Goal: Navigation & Orientation: Find specific page/section

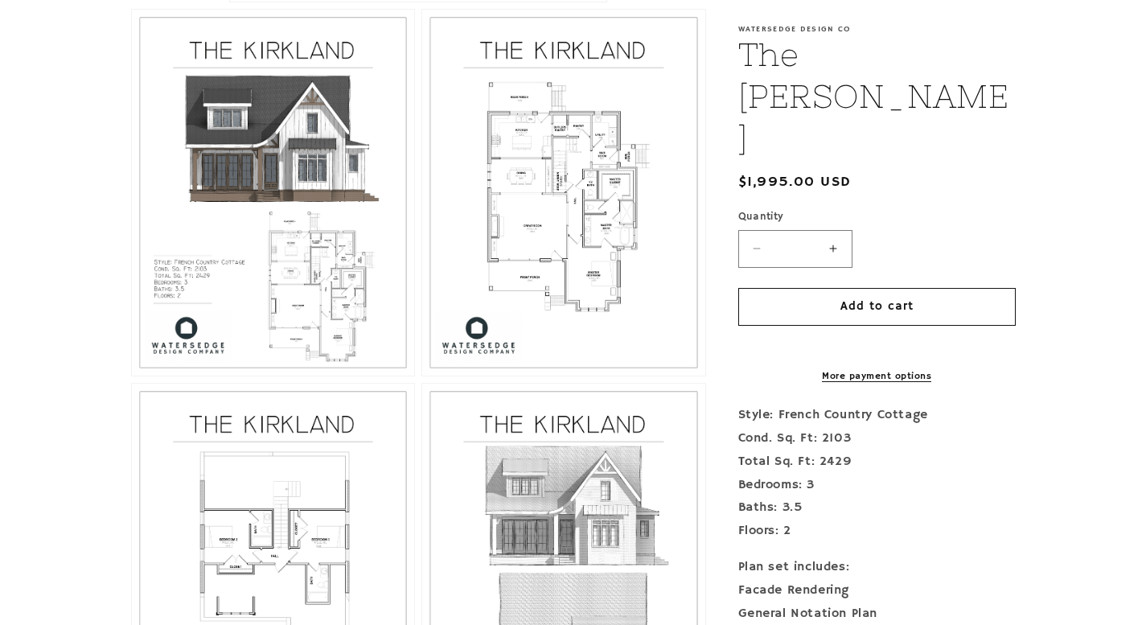
scroll to position [865, 0]
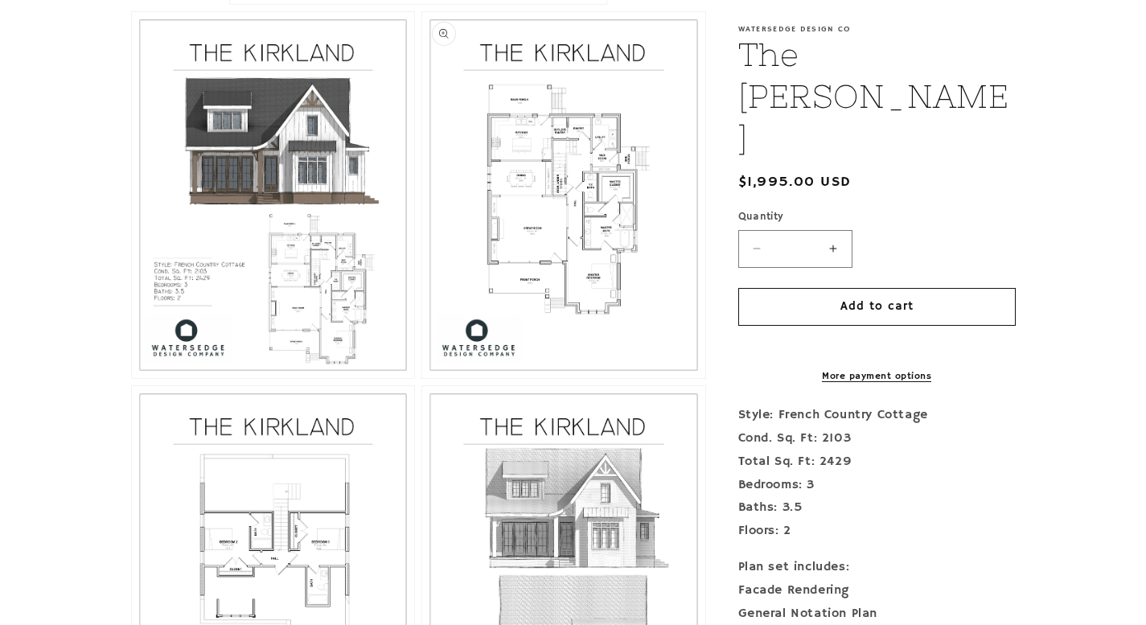
click at [422, 378] on button "Open media 3 in modal" at bounding box center [422, 378] width 0 height 0
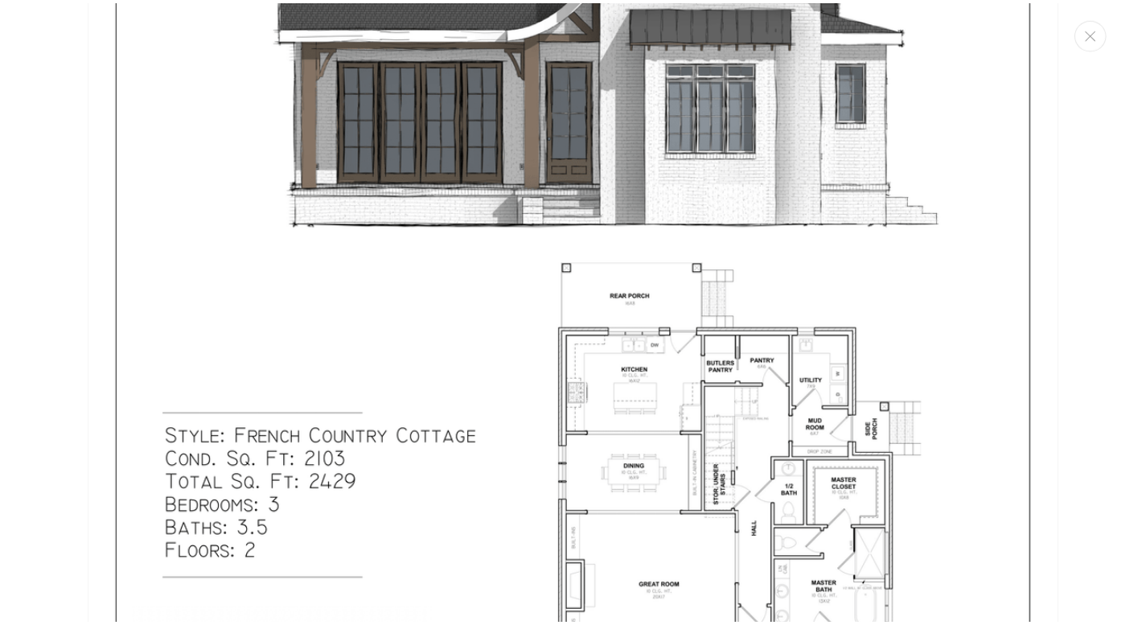
scroll to position [0, 0]
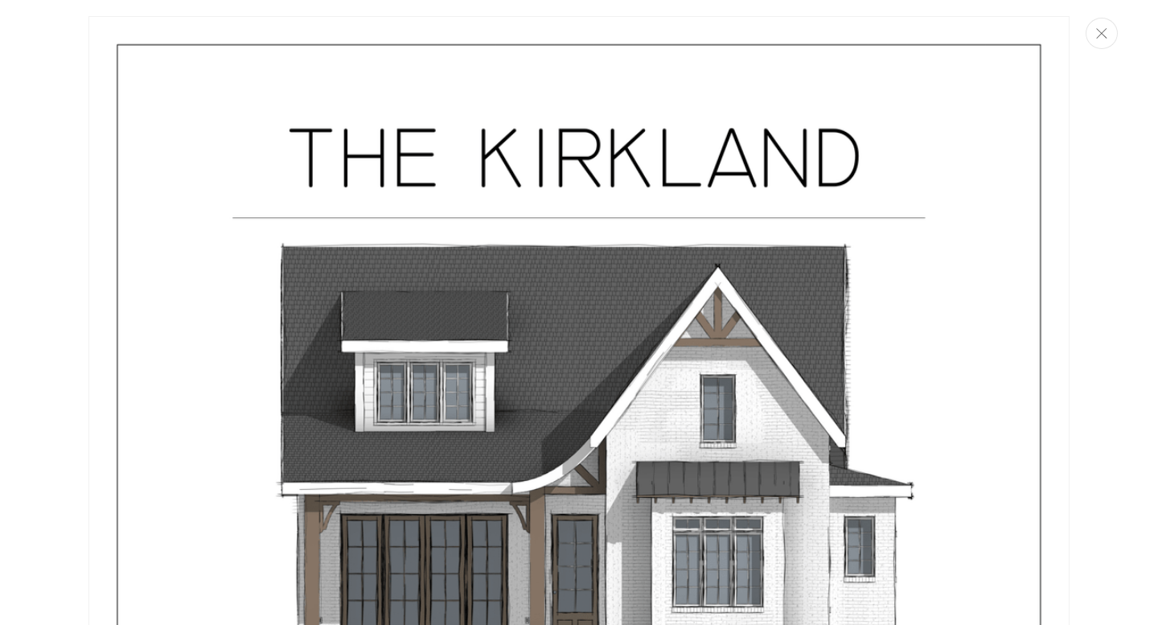
click at [1099, 37] on icon "Close" at bounding box center [1101, 33] width 11 height 10
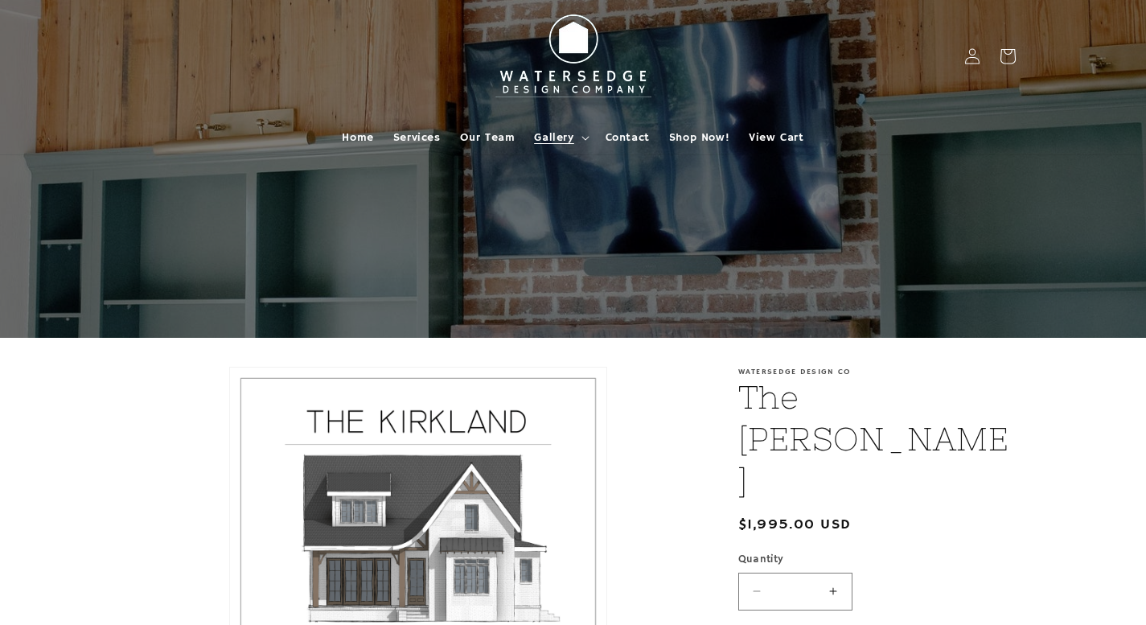
click at [548, 141] on span "Gallery" at bounding box center [553, 137] width 39 height 14
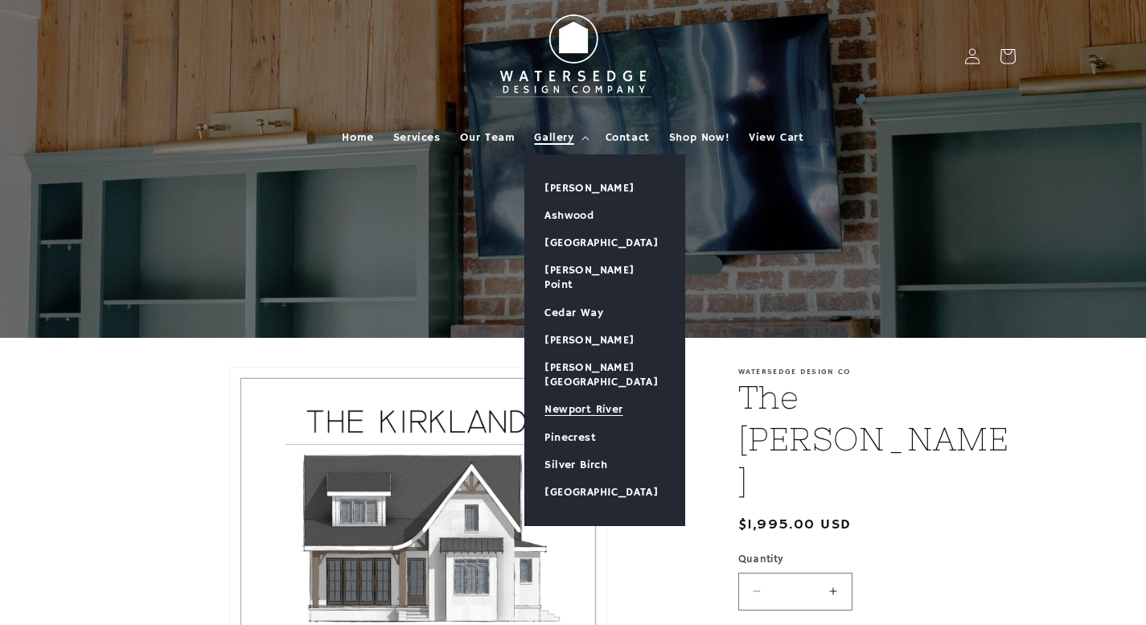
click at [570, 396] on link "Newport River" at bounding box center [604, 409] width 159 height 27
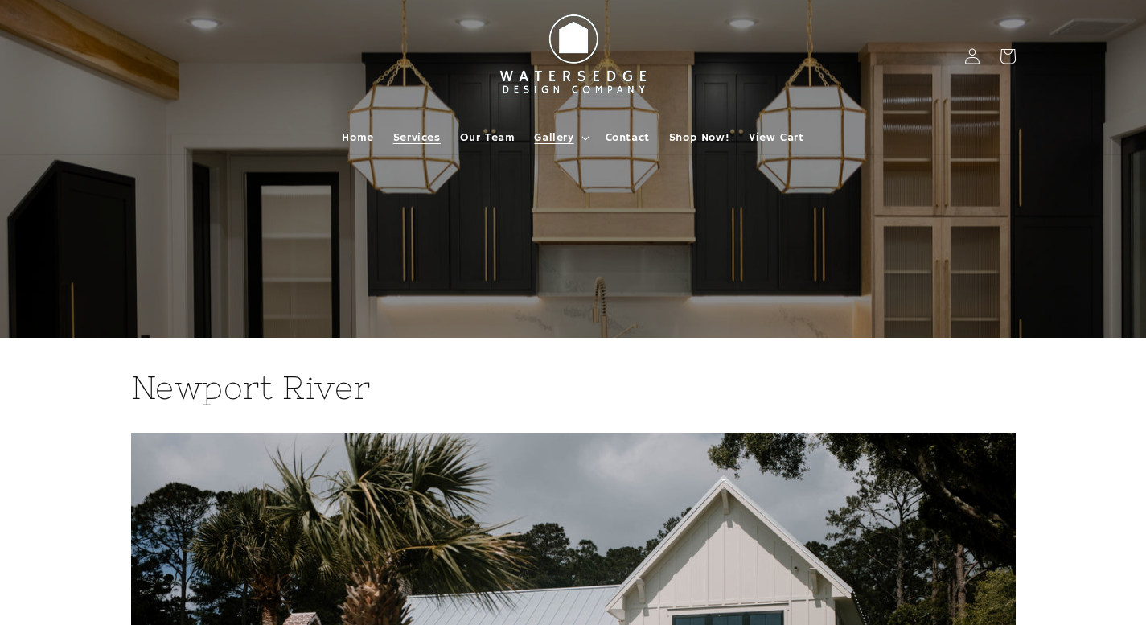
click at [413, 137] on span "Services" at bounding box center [416, 137] width 47 height 14
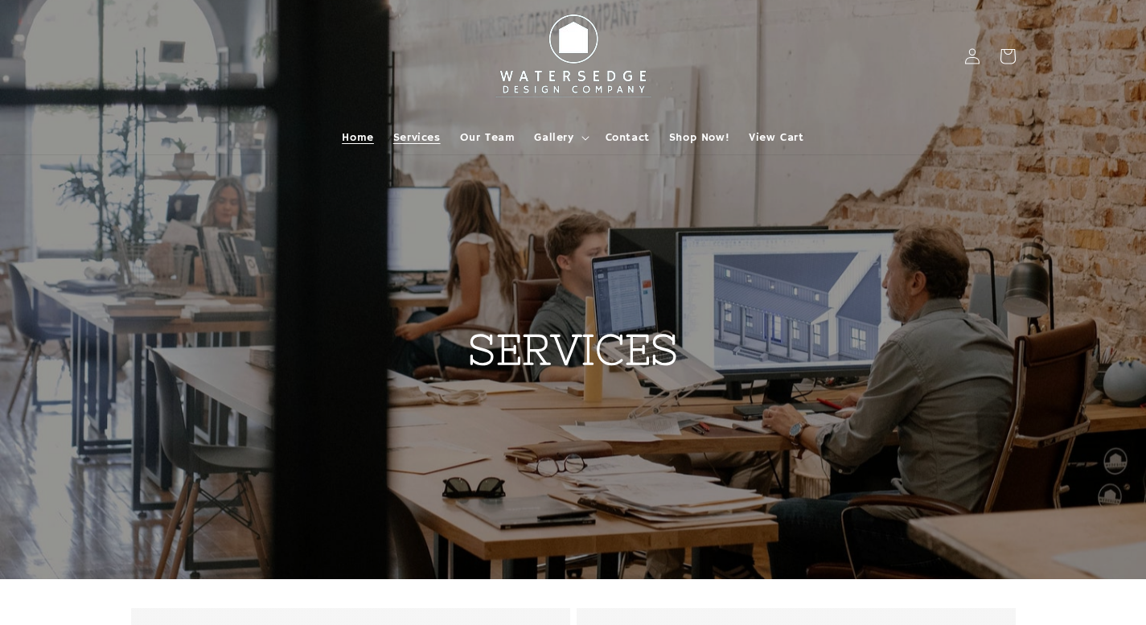
click at [359, 137] on span "Home" at bounding box center [357, 137] width 31 height 14
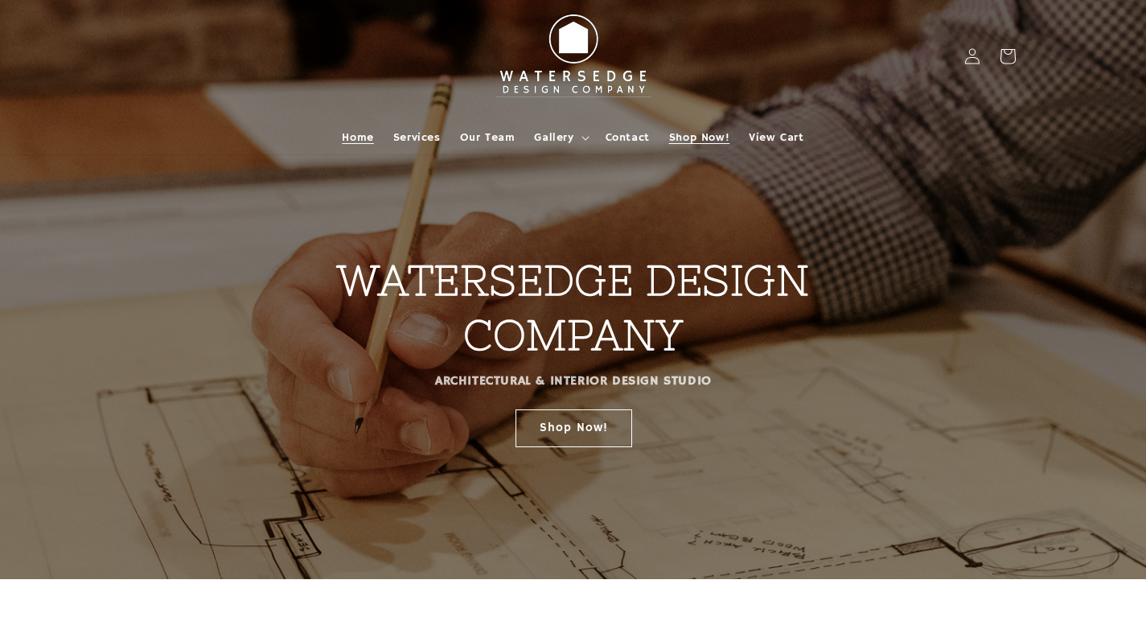
click at [700, 137] on span "Shop Now!" at bounding box center [699, 137] width 60 height 14
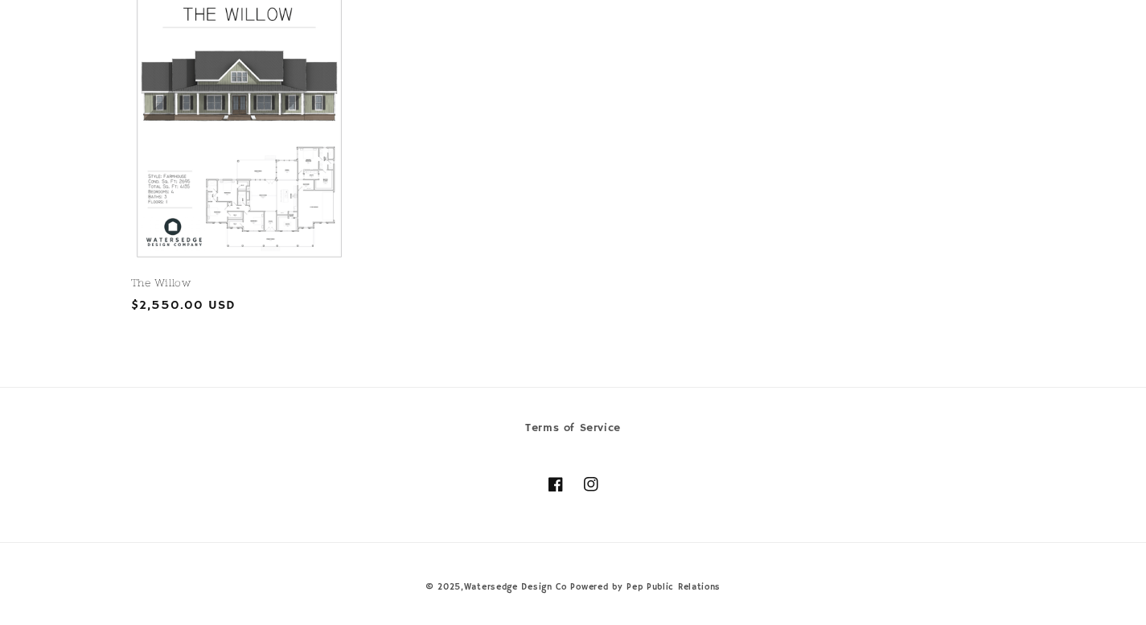
scroll to position [1147, 0]
